Goal: Check status

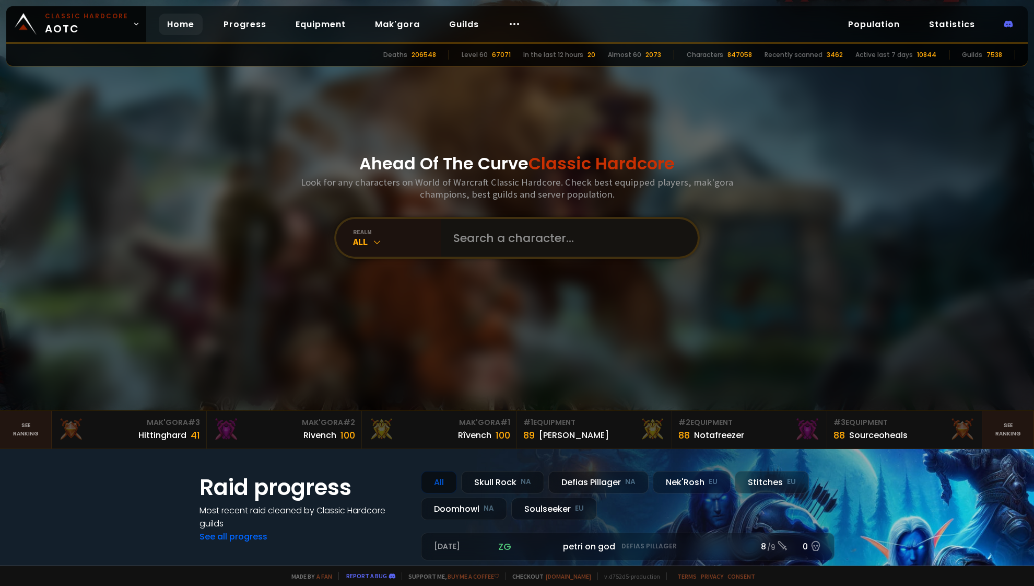
click at [534, 248] on input "text" at bounding box center [566, 238] width 238 height 38
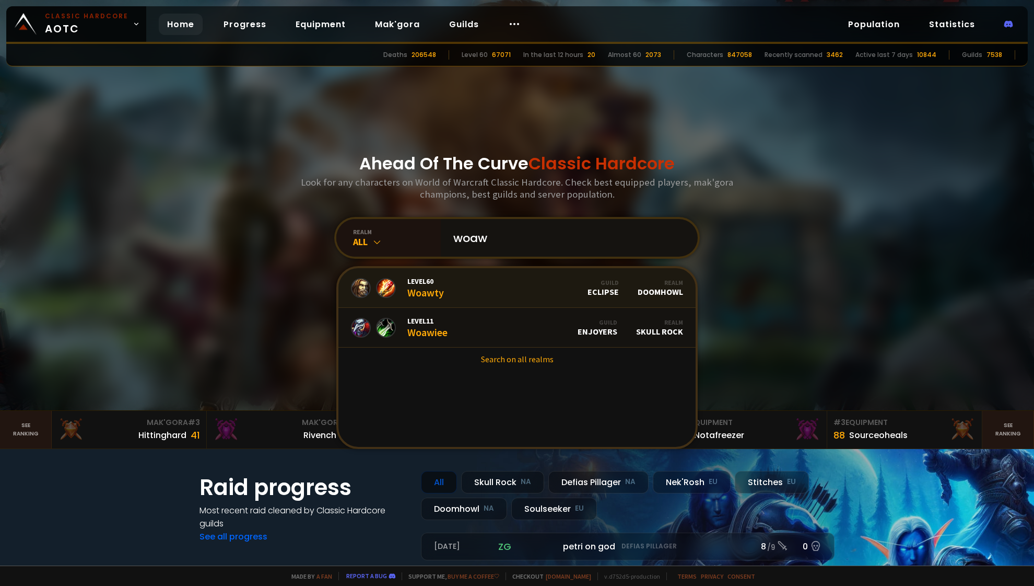
type input "woaw"
click at [517, 289] on link "Level 60 Woawty Guild Eclipse Realm Doomhowl" at bounding box center [517, 288] width 357 height 40
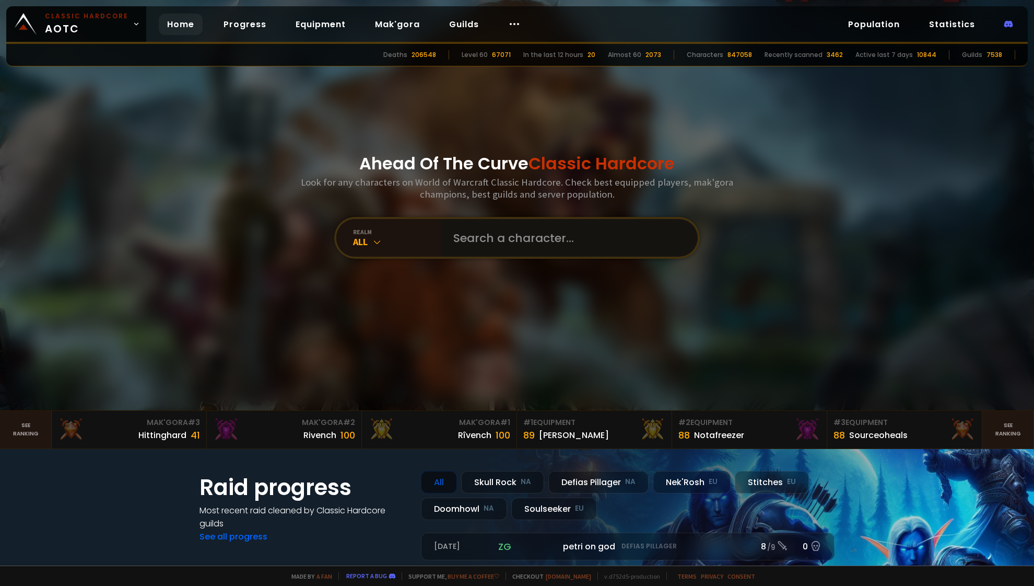
click at [460, 238] on input "text" at bounding box center [566, 238] width 238 height 38
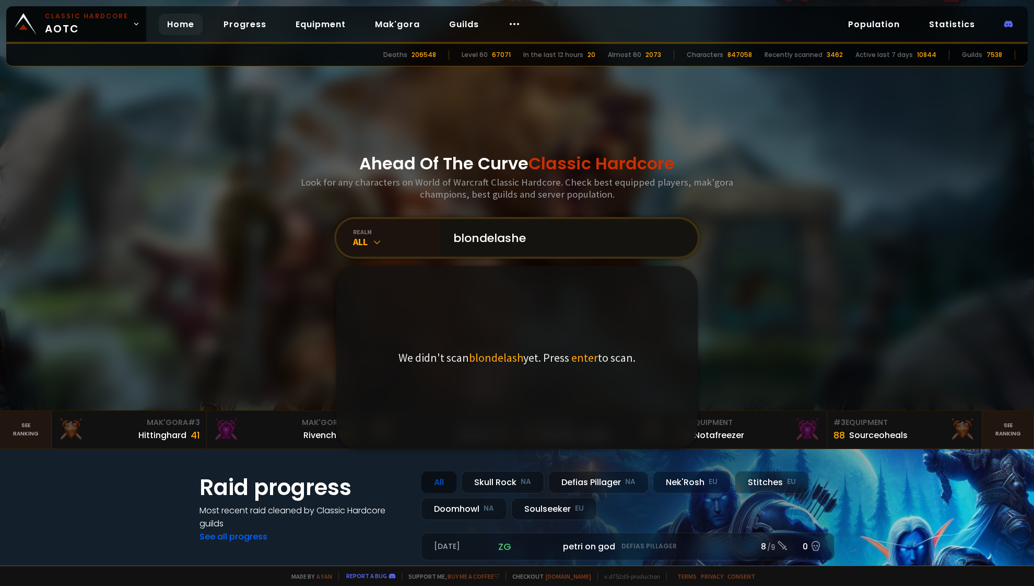
type input "blondelashes"
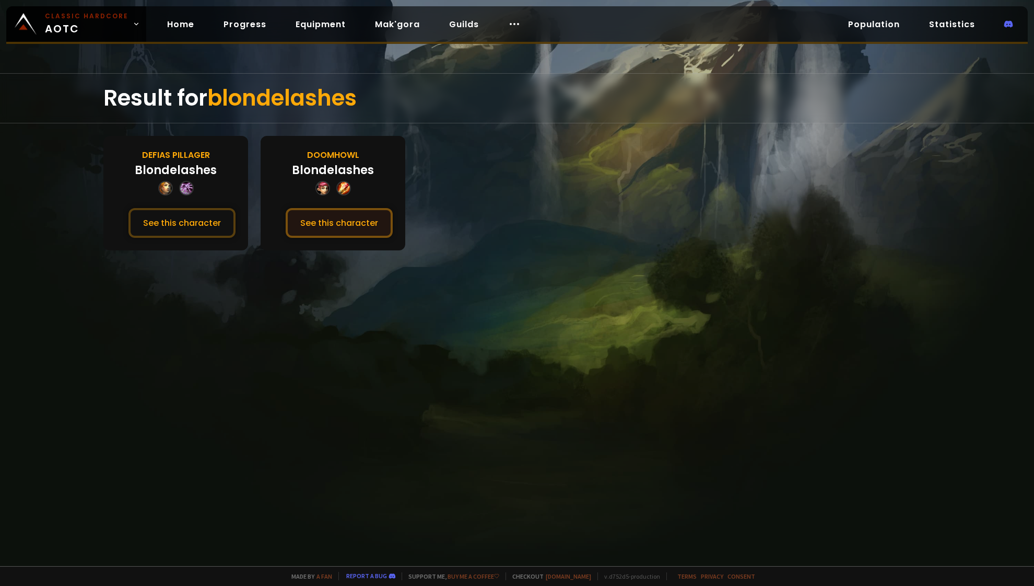
click at [337, 217] on button "See this character" at bounding box center [339, 223] width 107 height 30
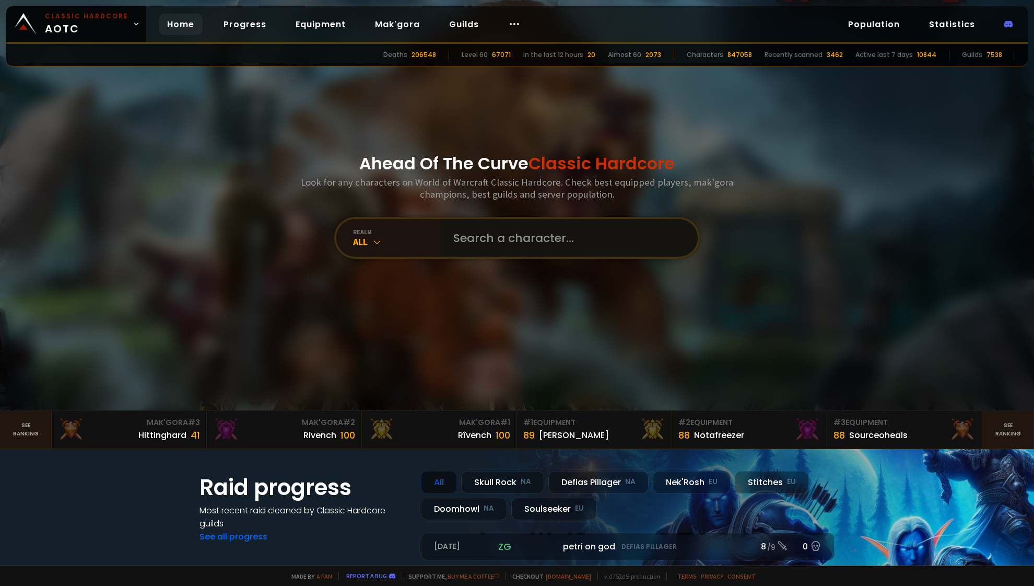
drag, startPoint x: 469, startPoint y: 233, endPoint x: 465, endPoint y: 228, distance: 6.0
click at [469, 233] on input "text" at bounding box center [566, 238] width 238 height 38
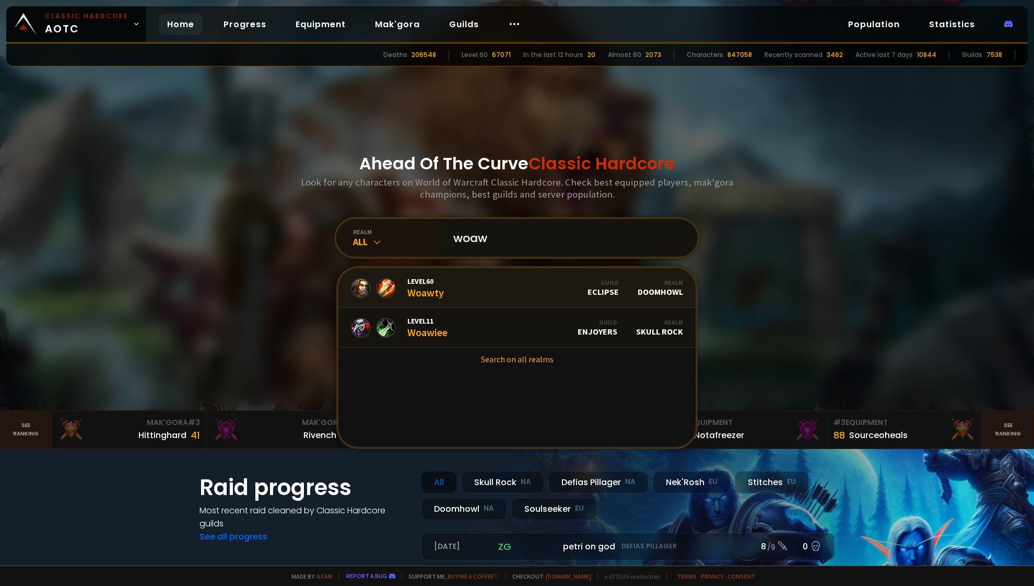
type input "woaw"
click at [434, 294] on div "Level 60 Woawty" at bounding box center [425, 287] width 37 height 22
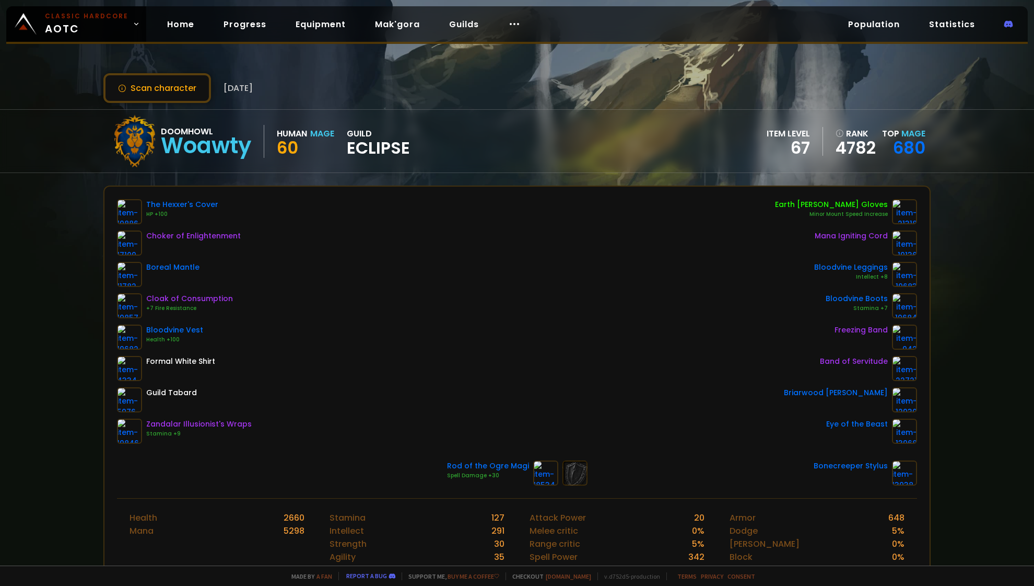
scroll to position [31, 0]
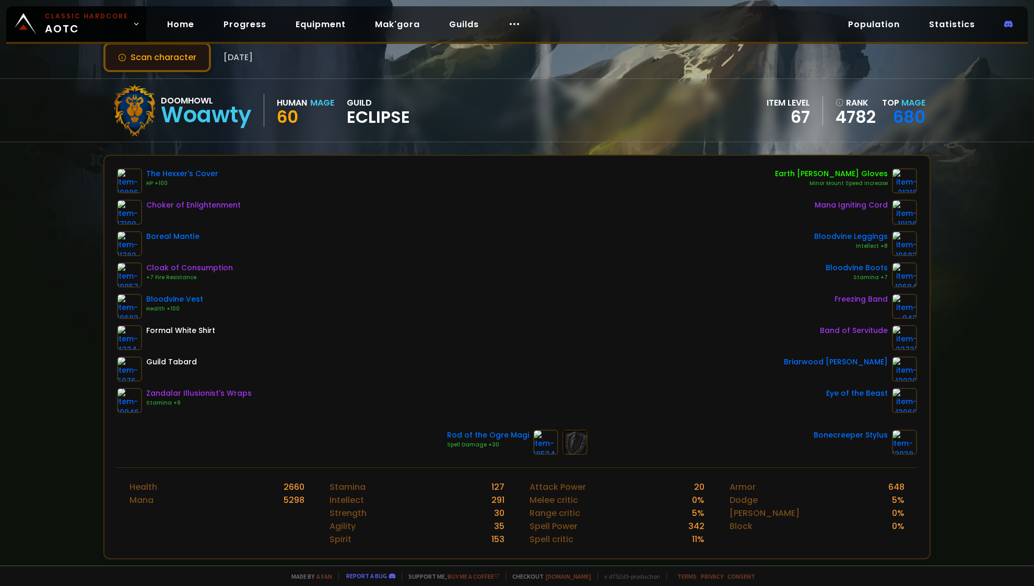
click at [167, 62] on button "Scan character" at bounding box center [157, 57] width 108 height 30
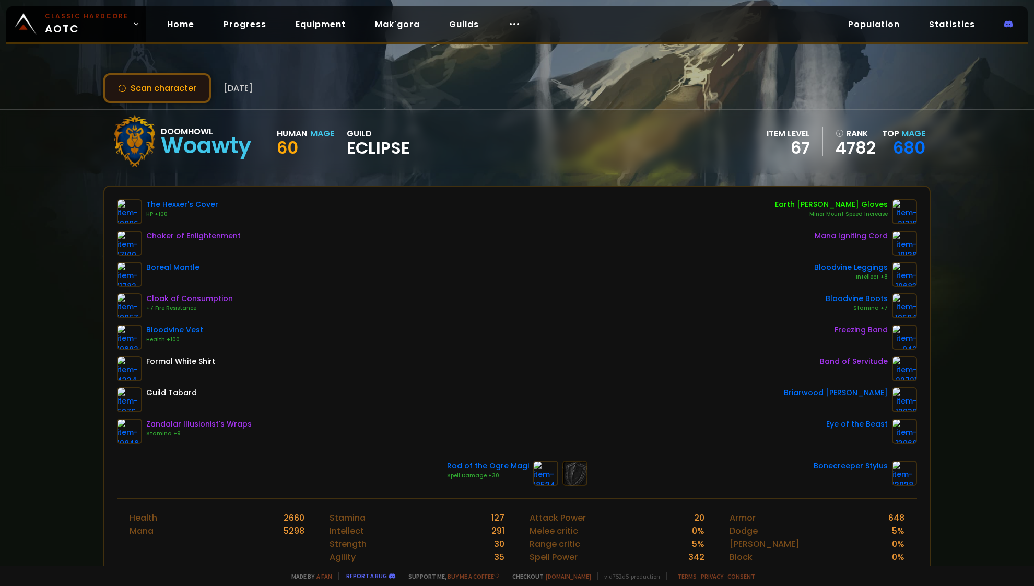
click at [163, 87] on button "Scan character" at bounding box center [157, 88] width 108 height 30
click at [568, 183] on div "Scan character 2 months ago Doomhowl Woawty Human Mage 60 guild Eclipse item le…" at bounding box center [517, 282] width 1034 height 565
